Goal: Obtain resource: Download file/media

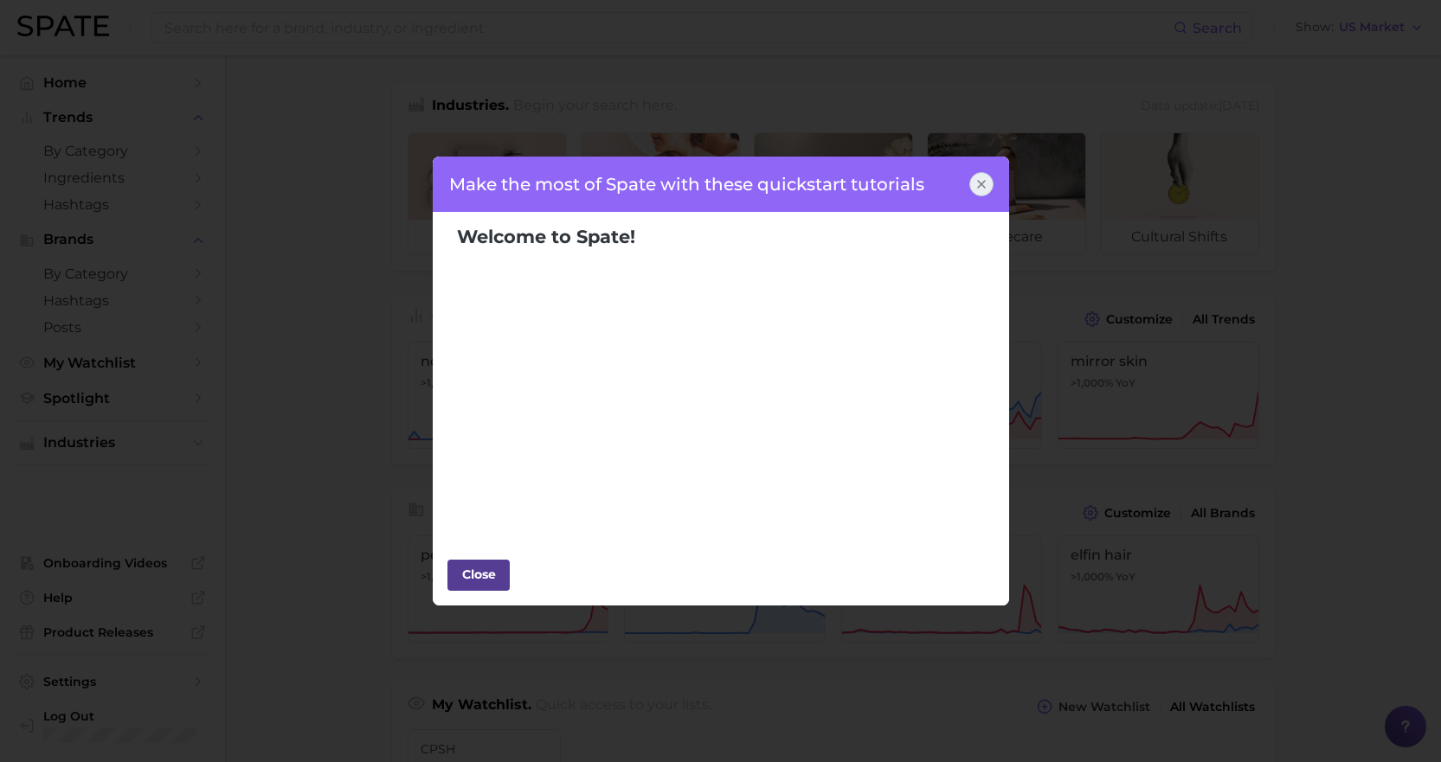
click at [491, 576] on div "Close" at bounding box center [479, 575] width 52 height 26
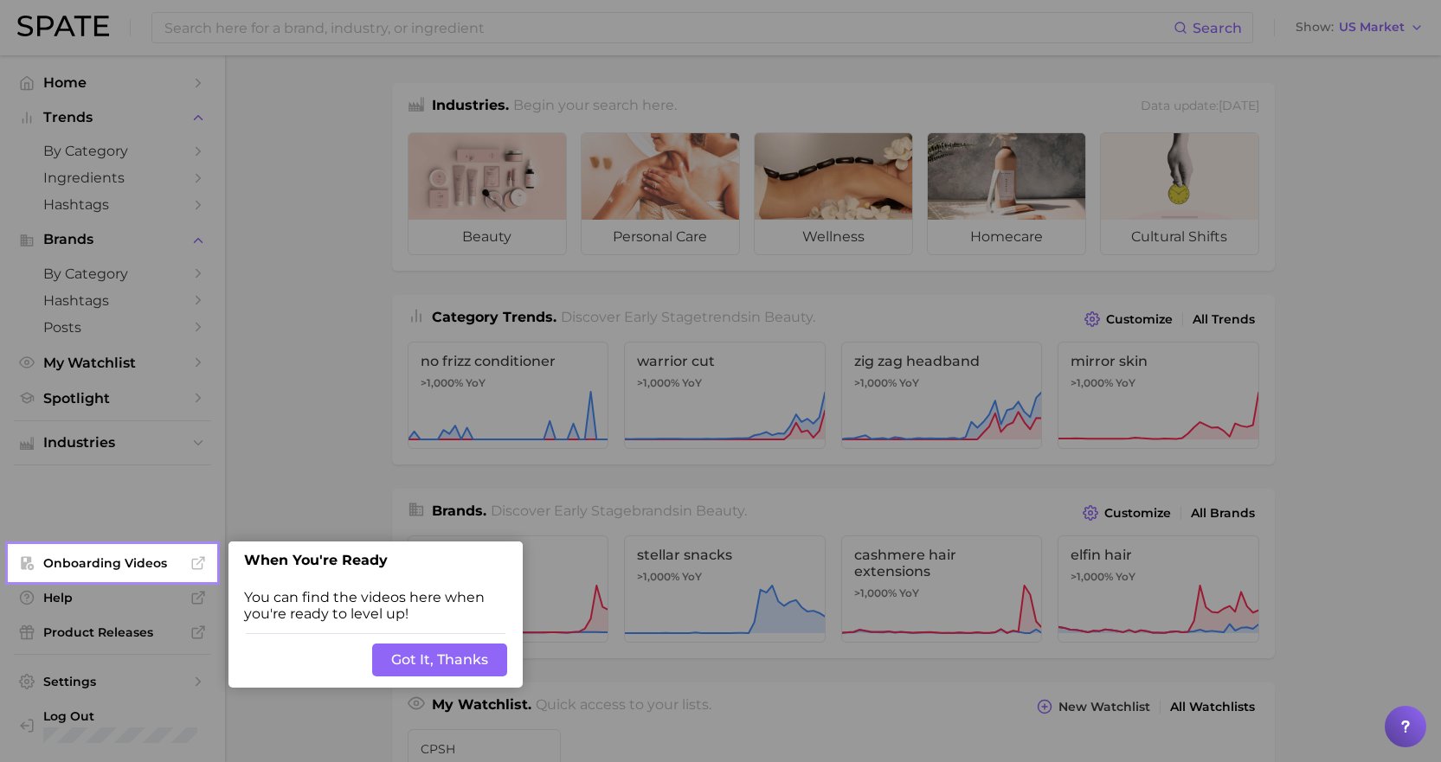
click at [449, 661] on button "Got It, Thanks" at bounding box center [439, 660] width 135 height 33
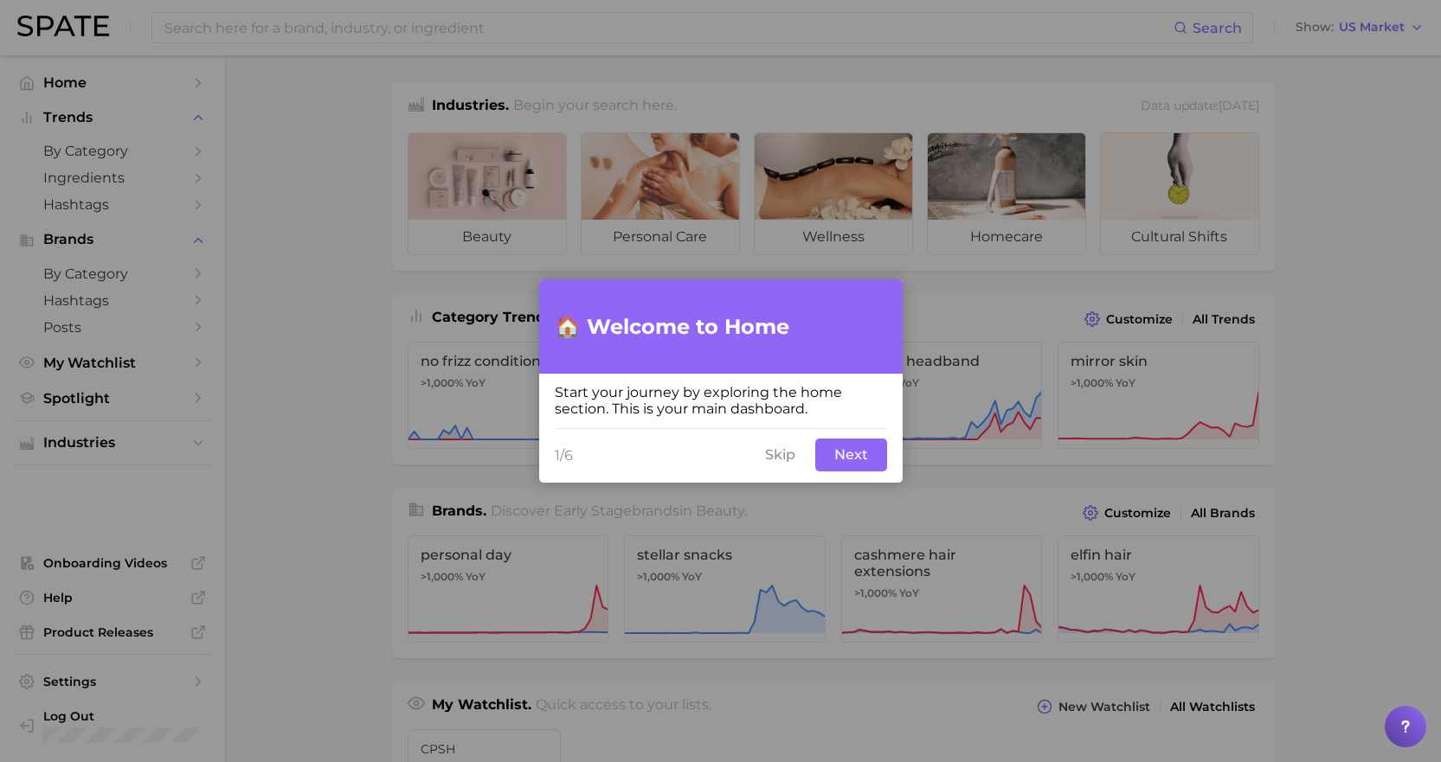
click at [790, 456] on button "Skip" at bounding box center [780, 455] width 51 height 33
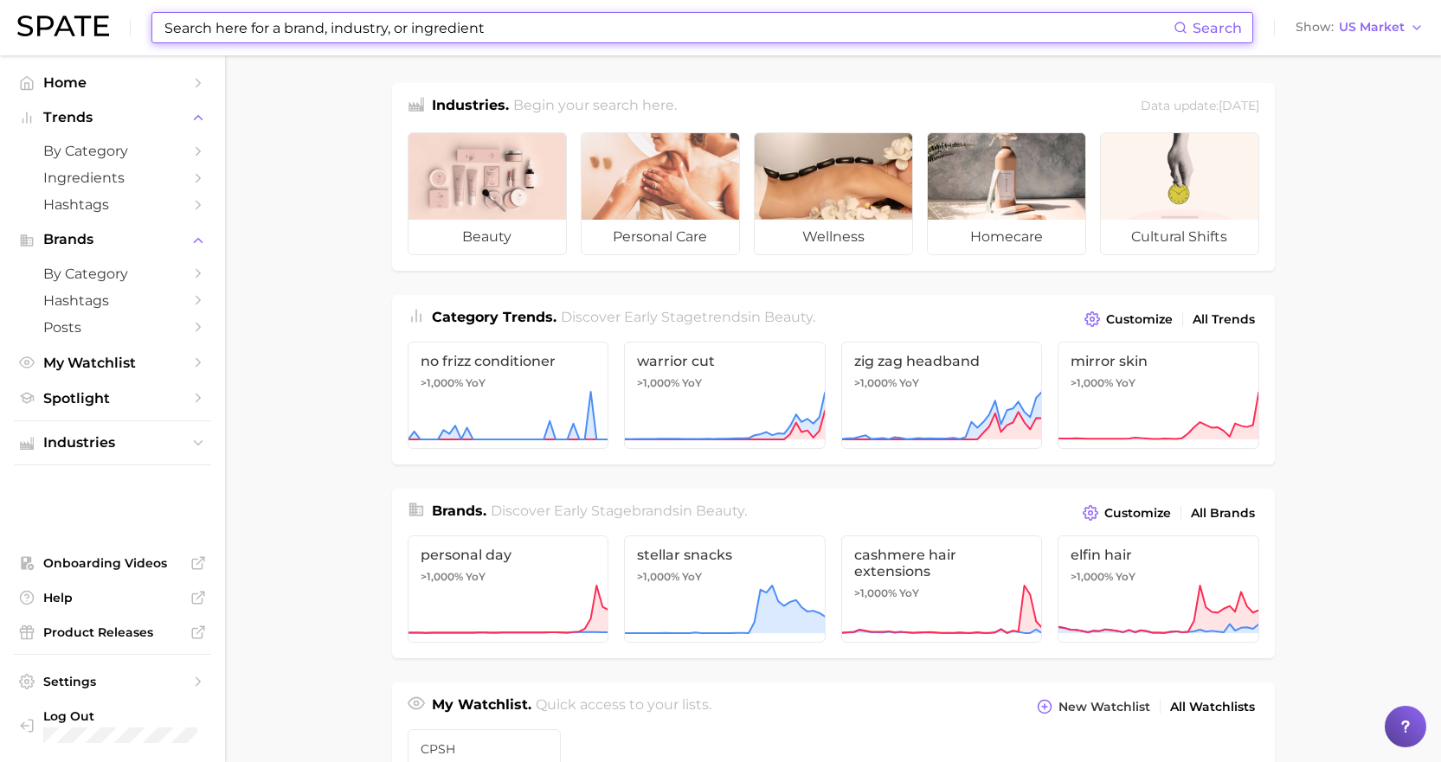
click at [443, 29] on input at bounding box center [668, 27] width 1011 height 29
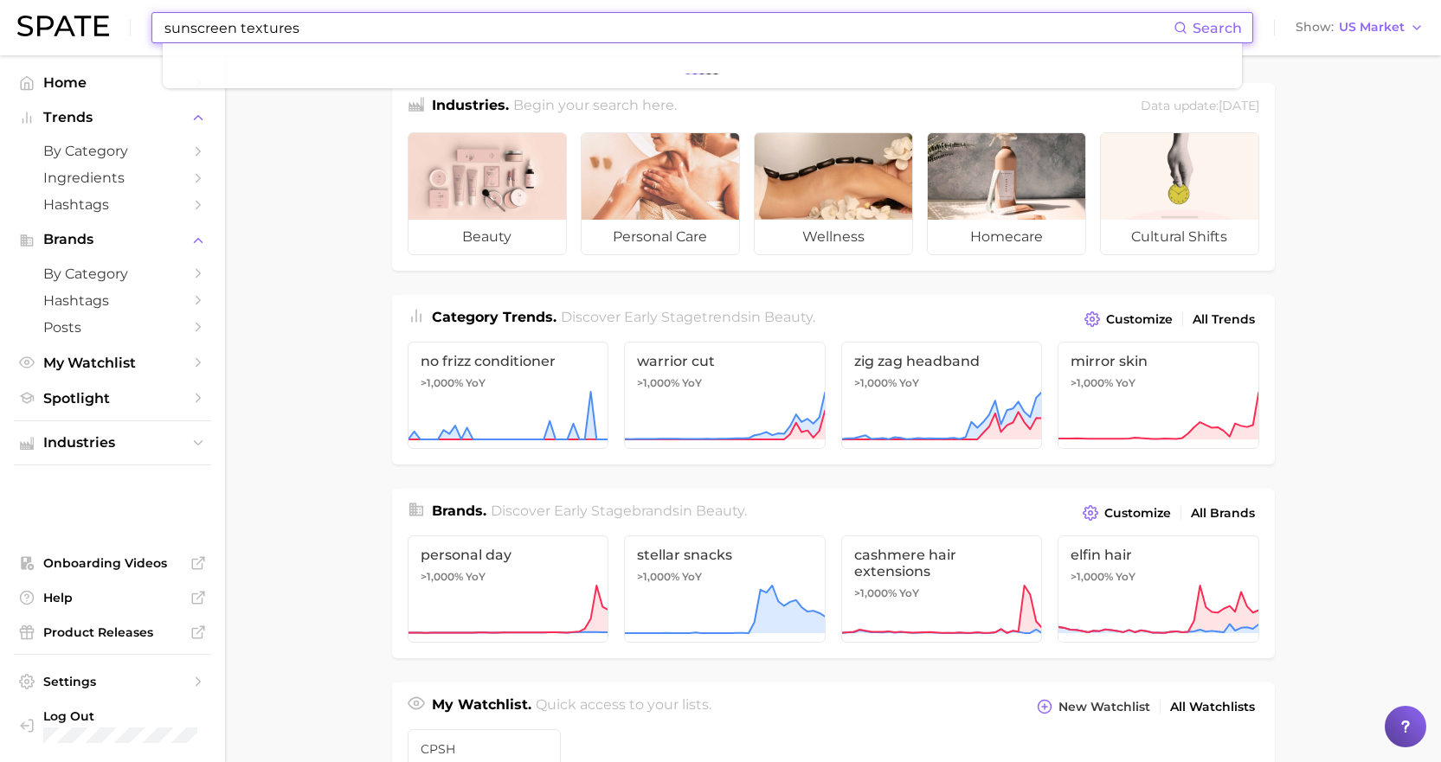
type input "sunscreen textures"
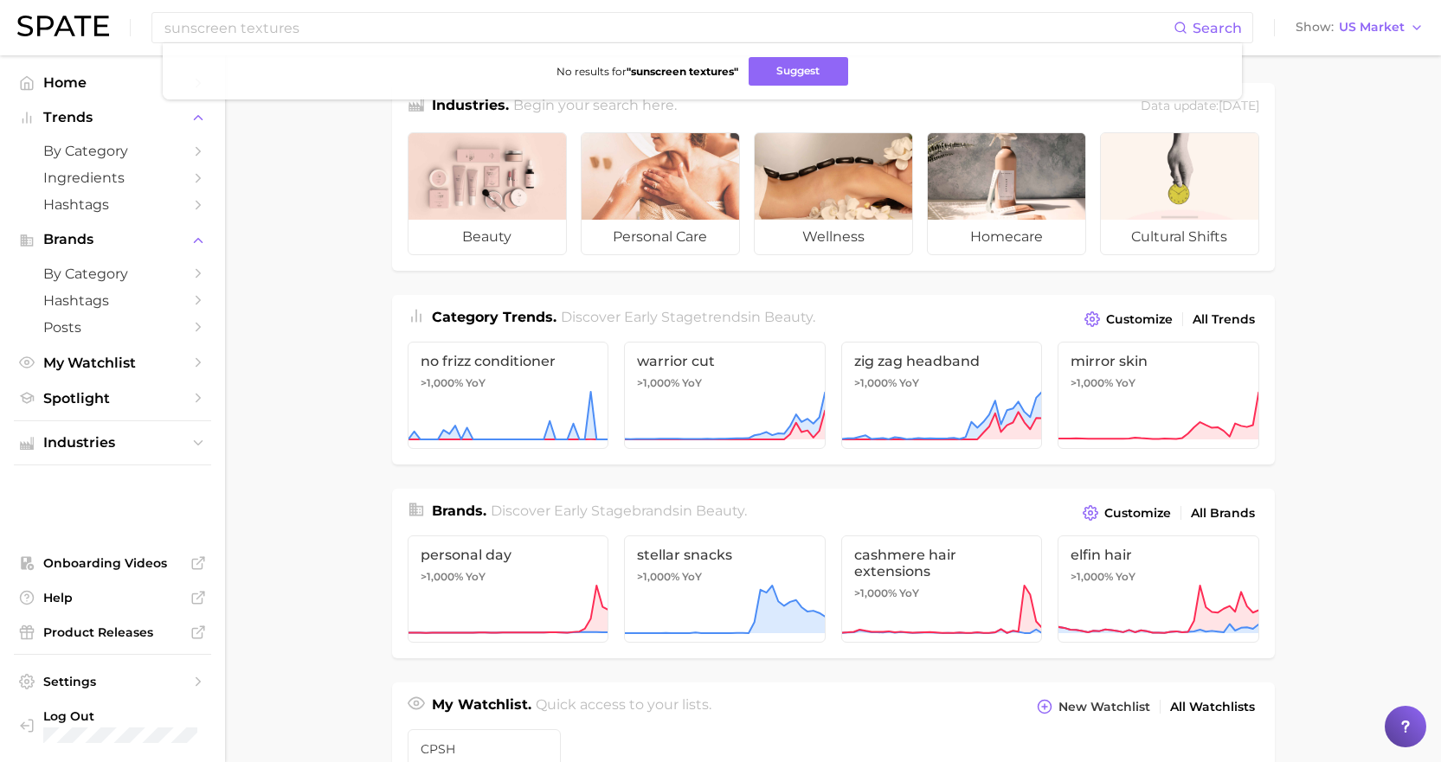
click at [254, 170] on main "Industries. Begin your search here. Data update: July 27th, 2025 beauty persona…" at bounding box center [833, 730] width 1216 height 1351
click at [195, 149] on icon "Sidebar" at bounding box center [198, 152] width 16 height 16
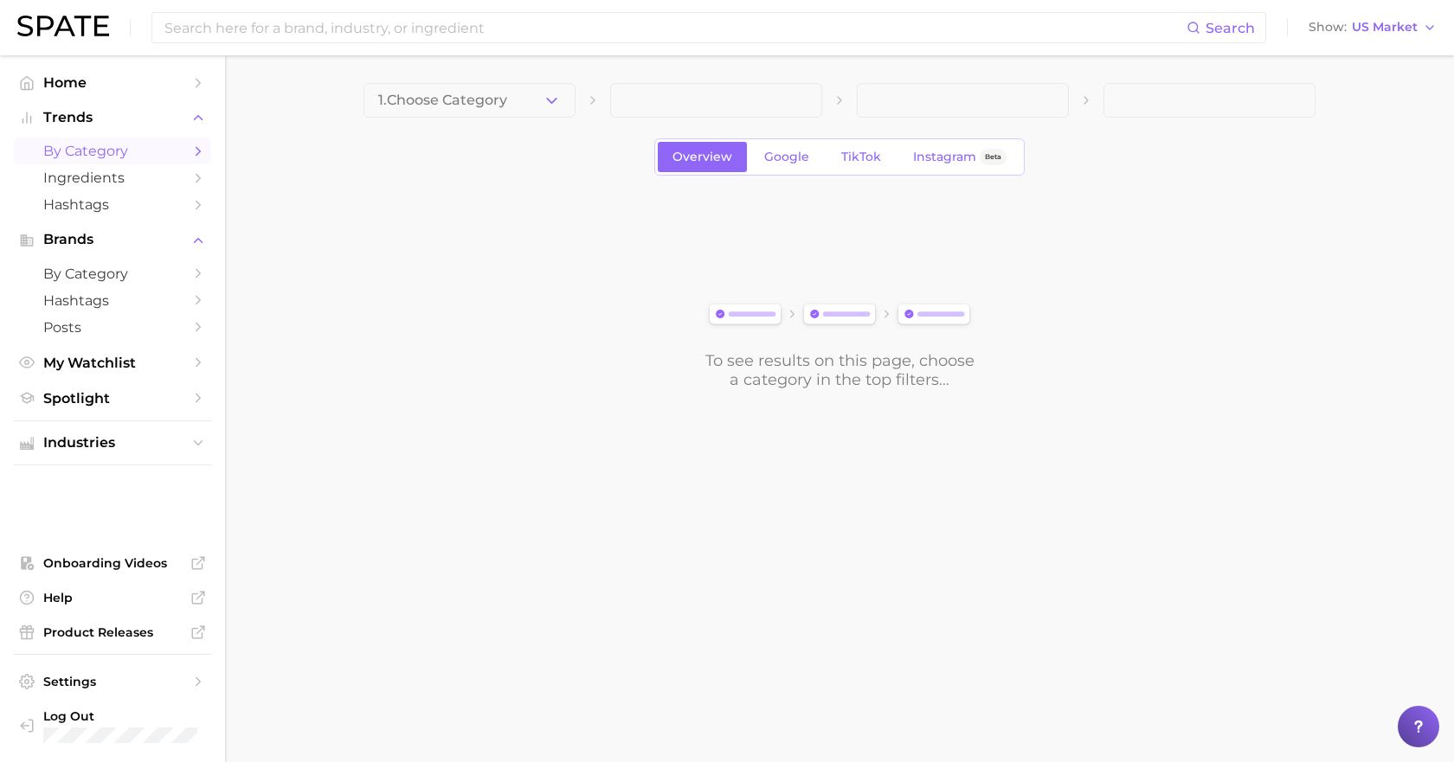
click at [557, 99] on icon "button" at bounding box center [552, 101] width 18 height 18
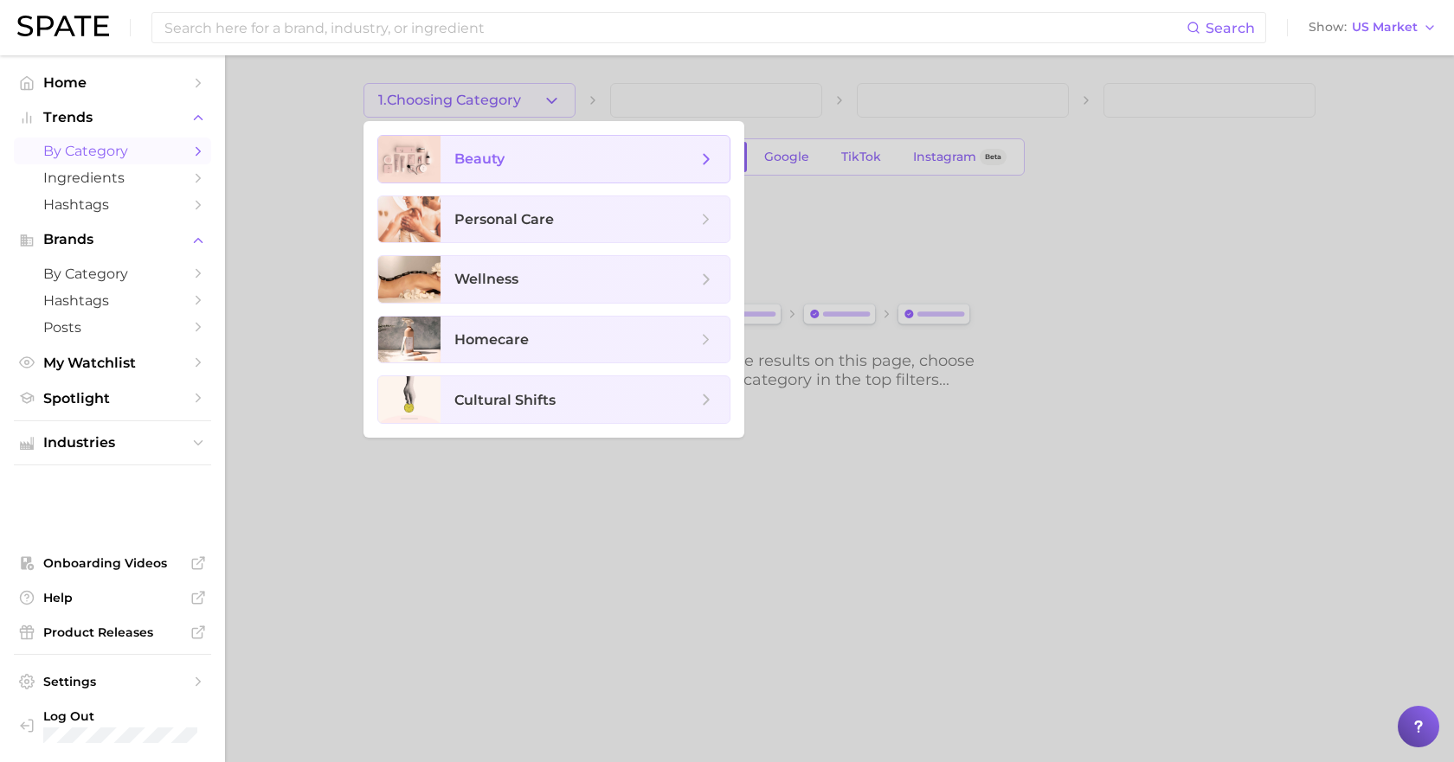
click at [702, 156] on icon at bounding box center [706, 159] width 19 height 19
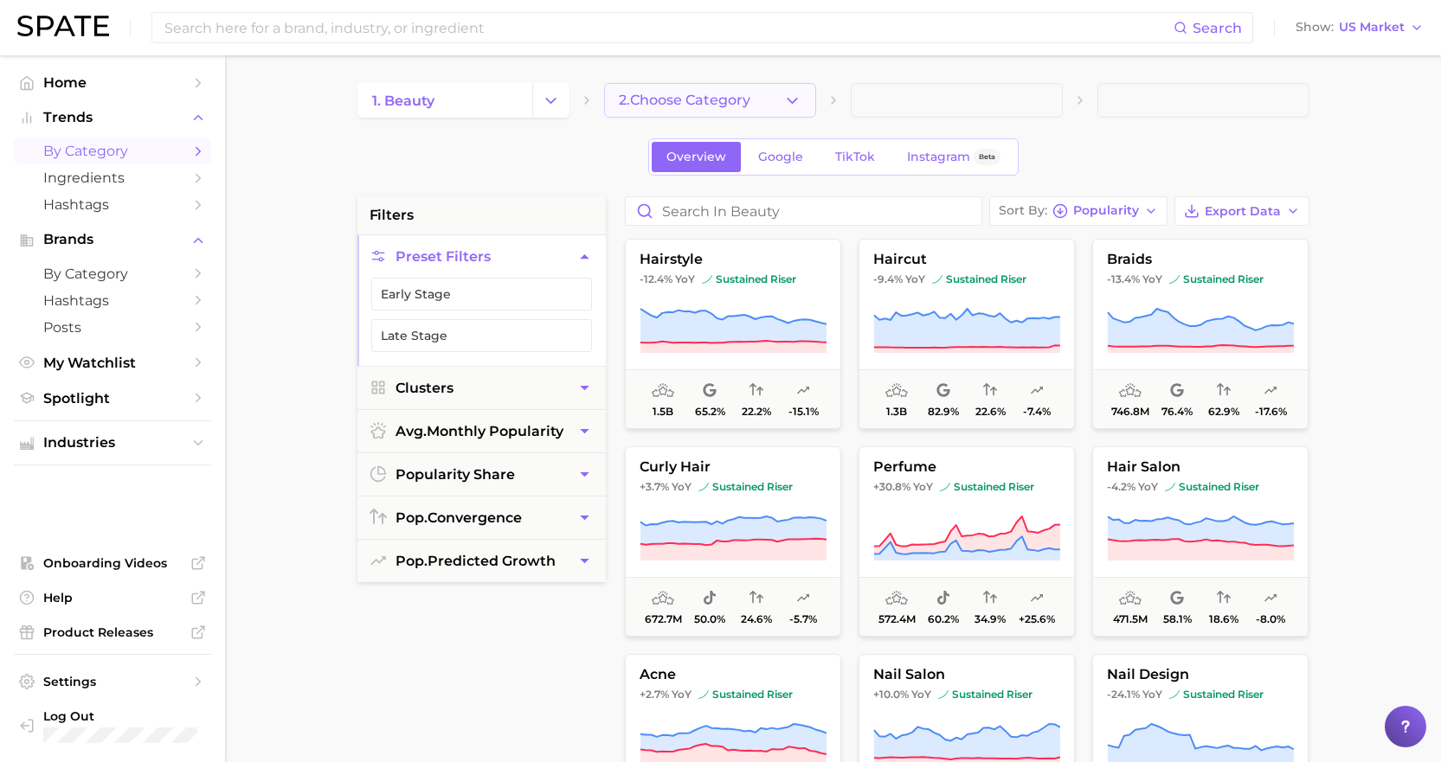
click at [791, 100] on icon "button" at bounding box center [792, 101] width 18 height 18
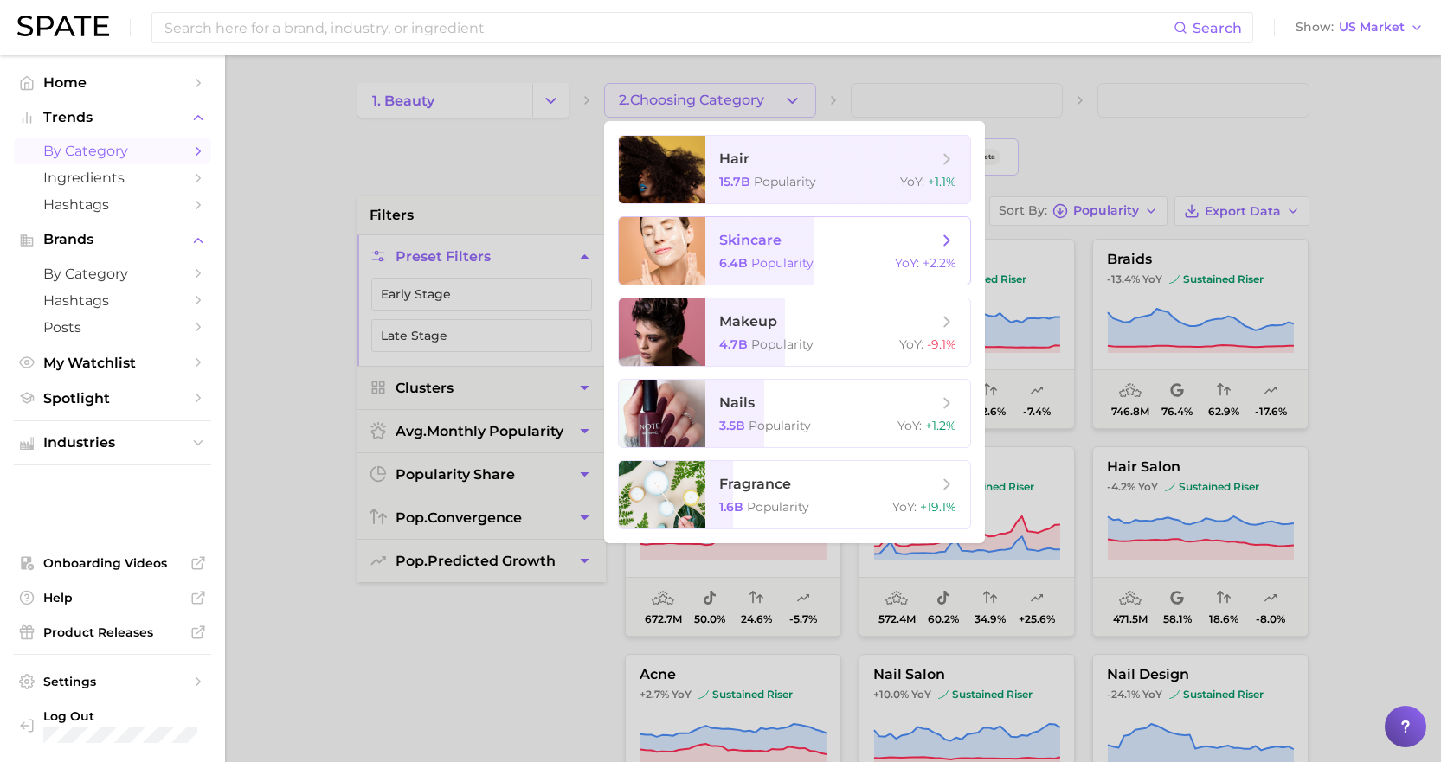
click at [947, 244] on icon at bounding box center [946, 240] width 19 height 19
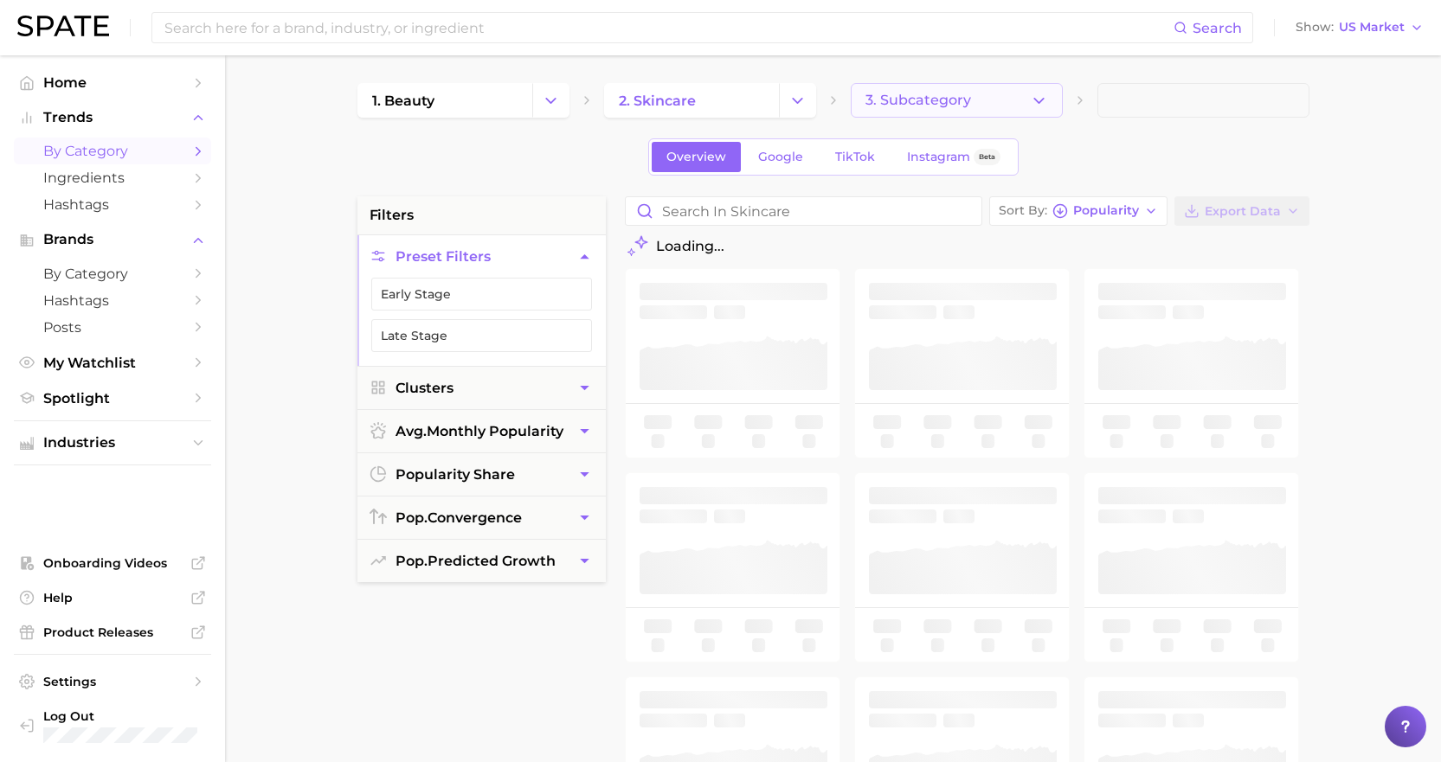
click at [1039, 98] on icon "button" at bounding box center [1039, 101] width 18 height 18
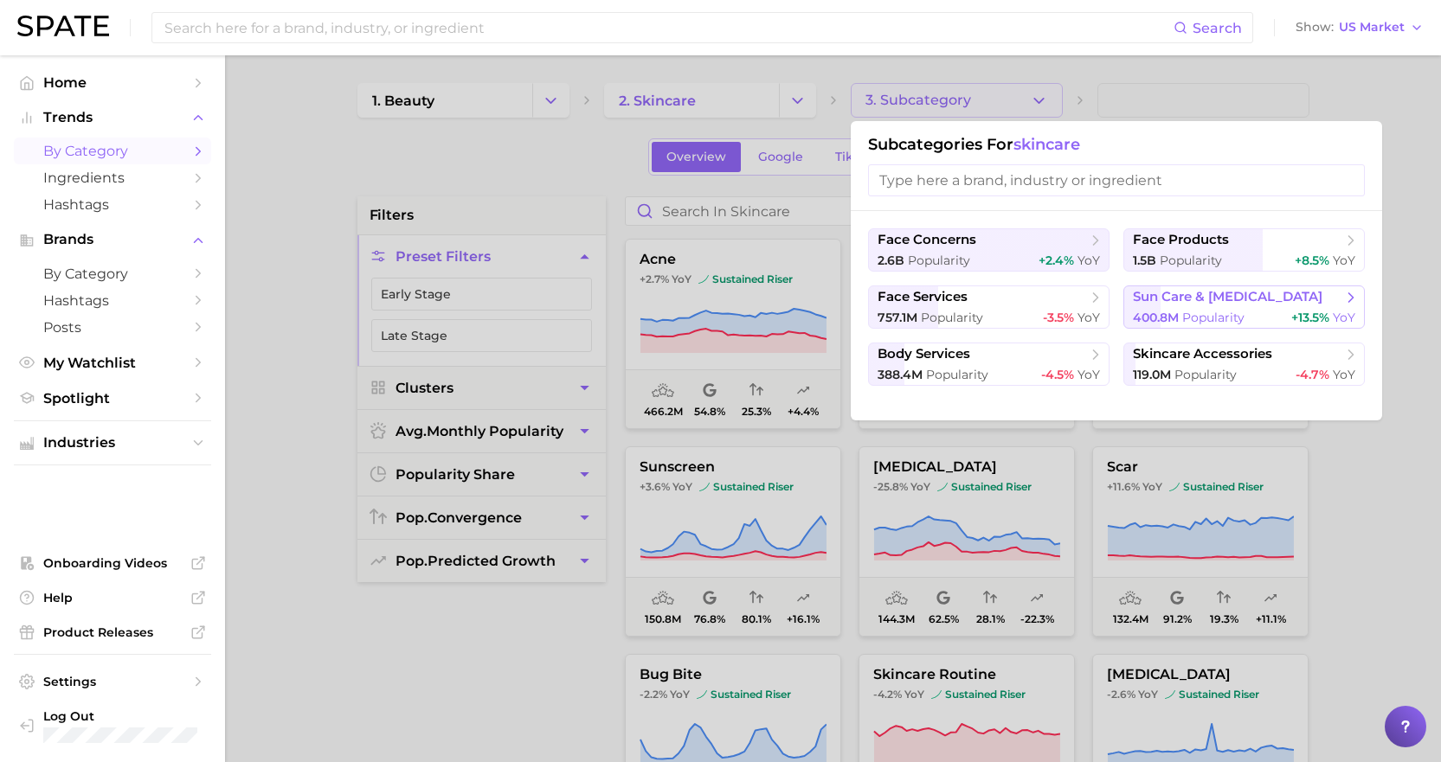
click at [1201, 299] on span "sun care & tanning" at bounding box center [1227, 297] width 189 height 16
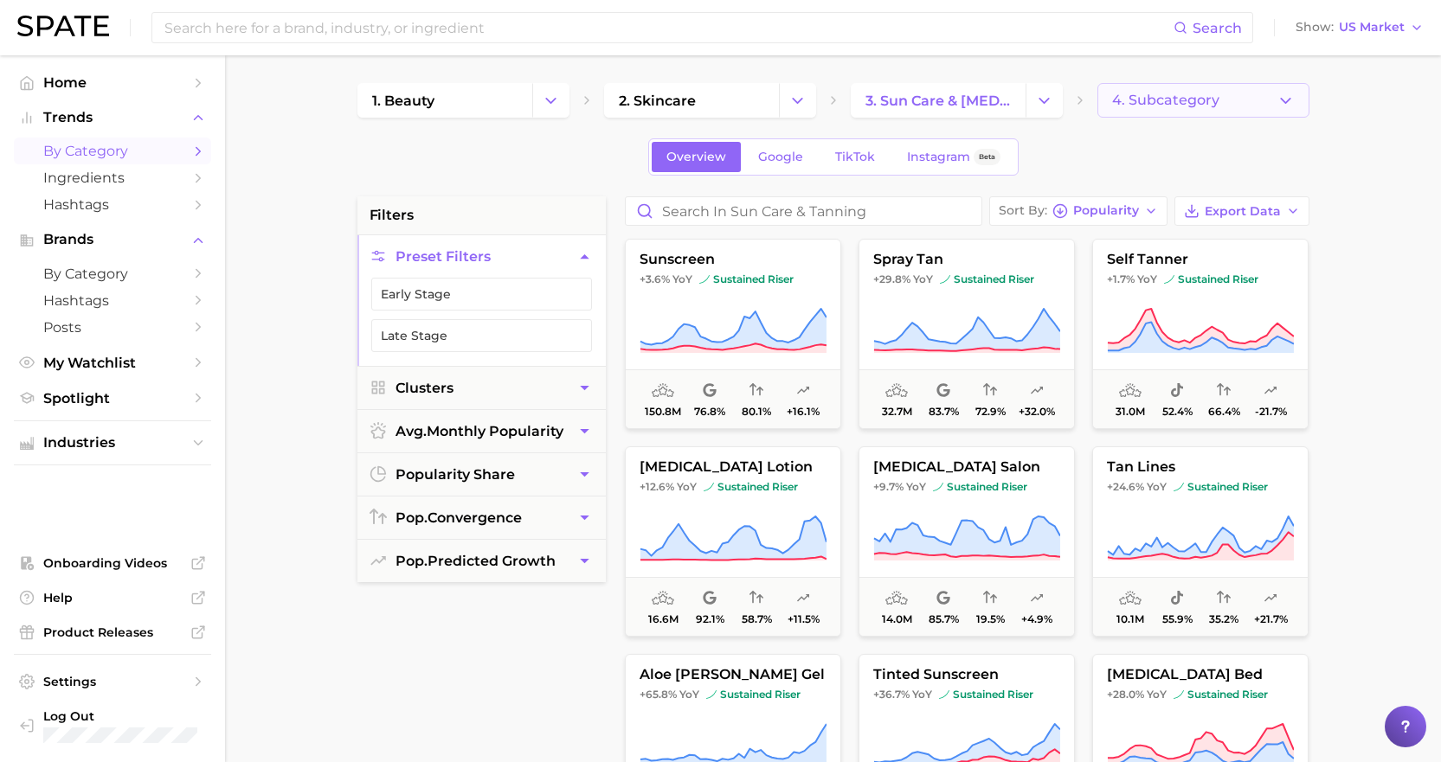
click at [1288, 97] on icon "button" at bounding box center [1285, 101] width 18 height 18
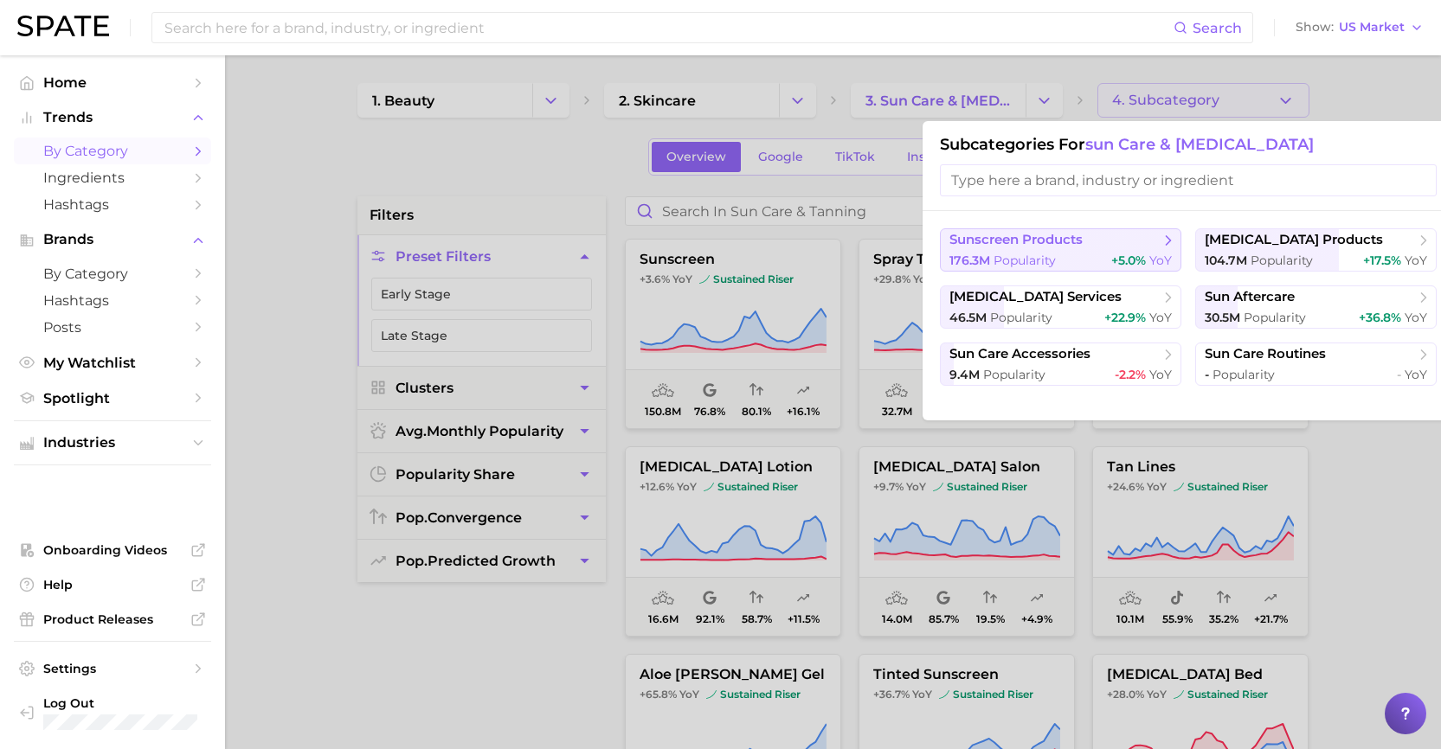
click at [1152, 242] on span "sunscreen products" at bounding box center [1054, 240] width 210 height 17
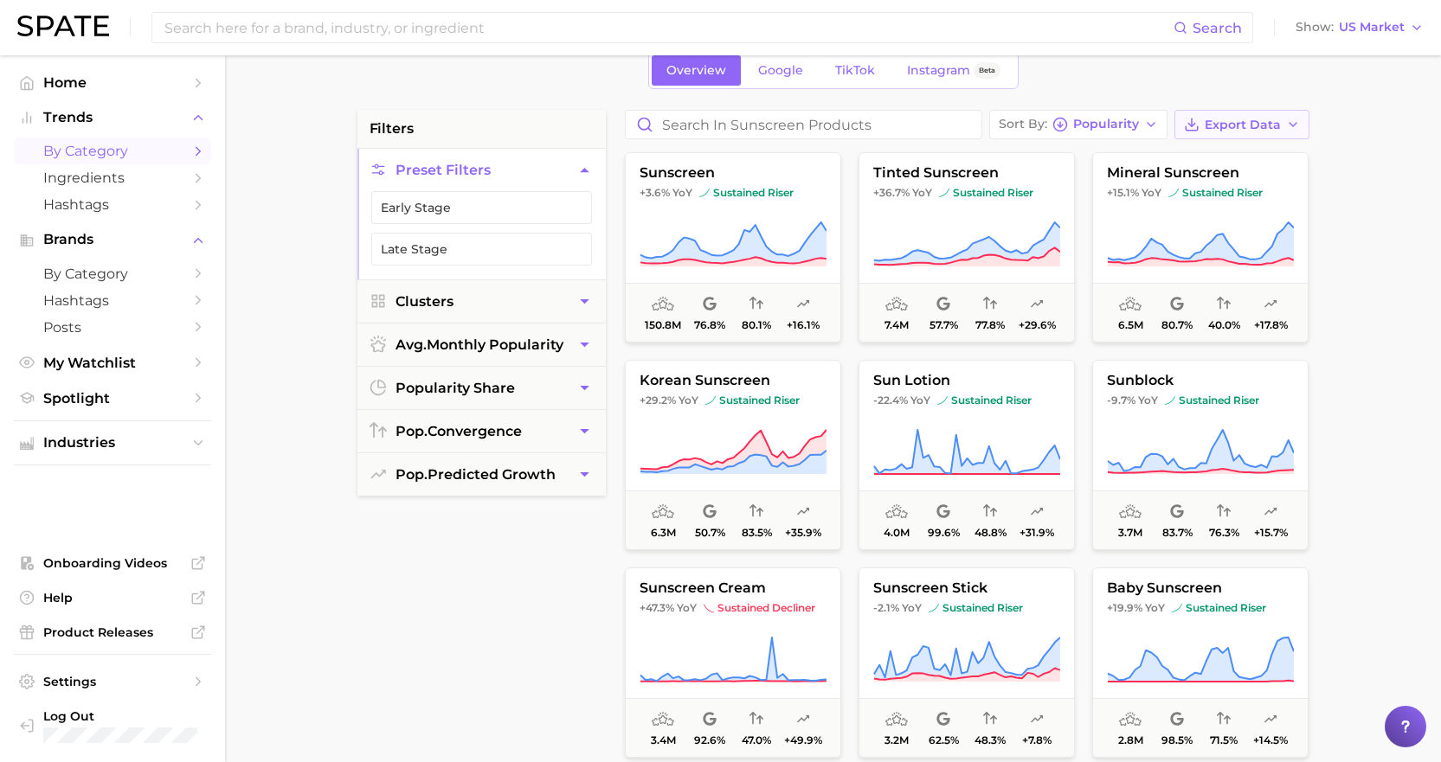
click at [1251, 125] on span "Export Data" at bounding box center [1242, 125] width 76 height 15
click at [1238, 157] on button "Card Data CSV" at bounding box center [1214, 156] width 190 height 31
click at [1269, 125] on span "Export Data" at bounding box center [1242, 125] width 76 height 15
click at [1232, 188] on span "Time Series CSV" at bounding box center [1198, 188] width 101 height 15
